Goal: Information Seeking & Learning: Learn about a topic

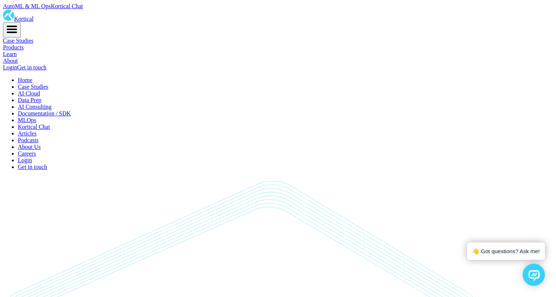
scroll to position [5433, 0]
